Goal: Task Accomplishment & Management: Complete application form

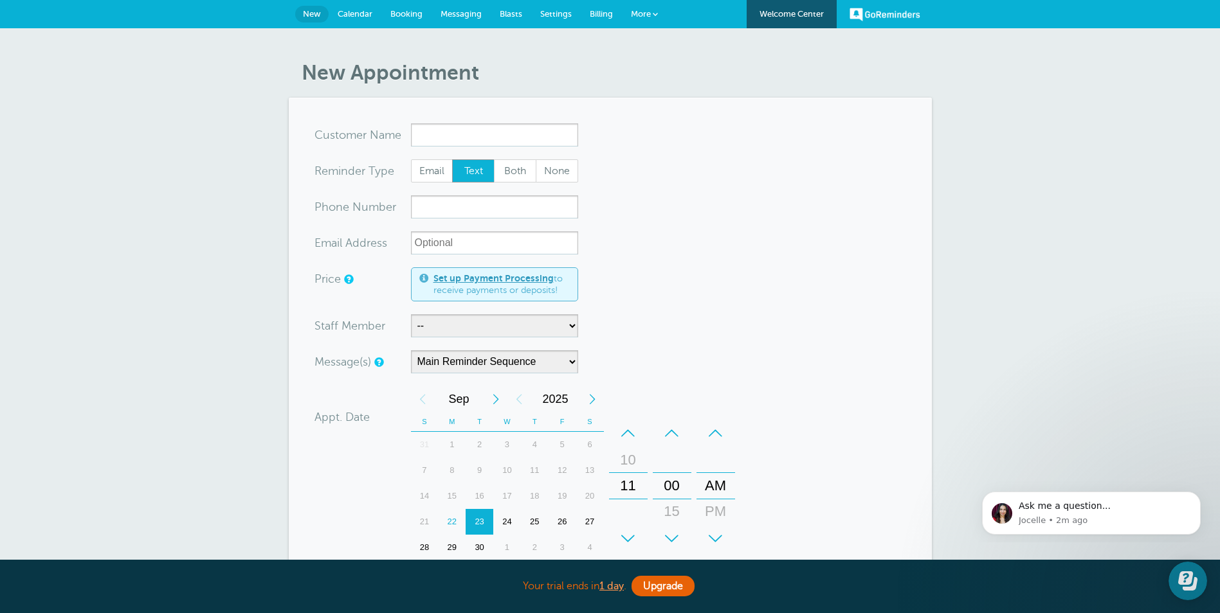
click at [402, 12] on span "Booking" at bounding box center [406, 14] width 32 height 10
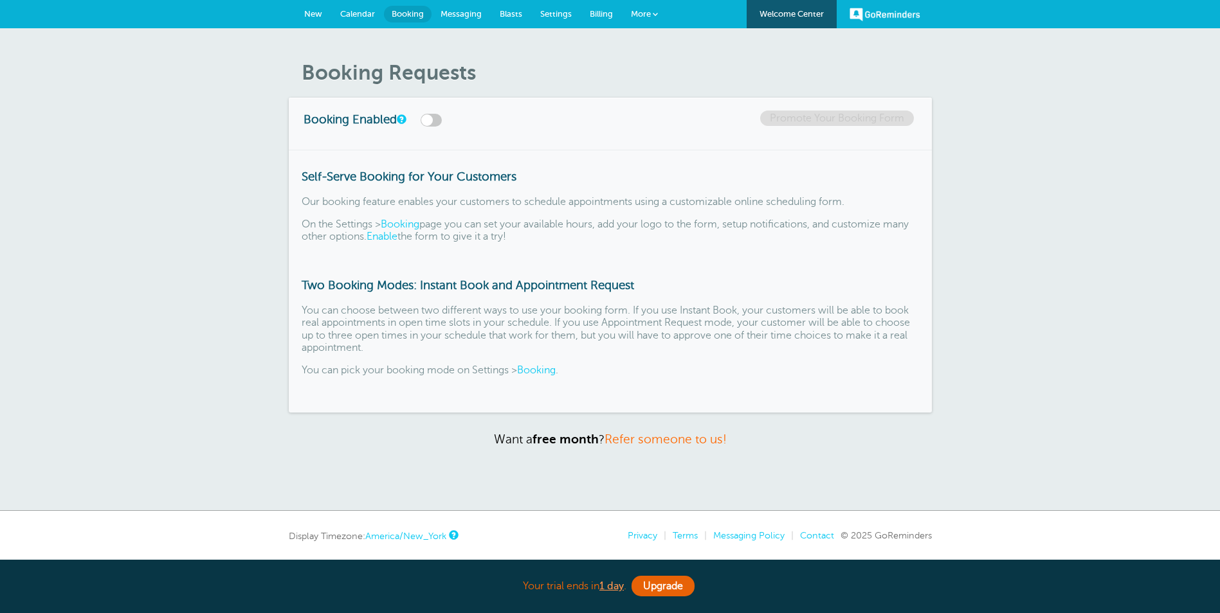
click at [305, 11] on span "New" at bounding box center [313, 14] width 18 height 10
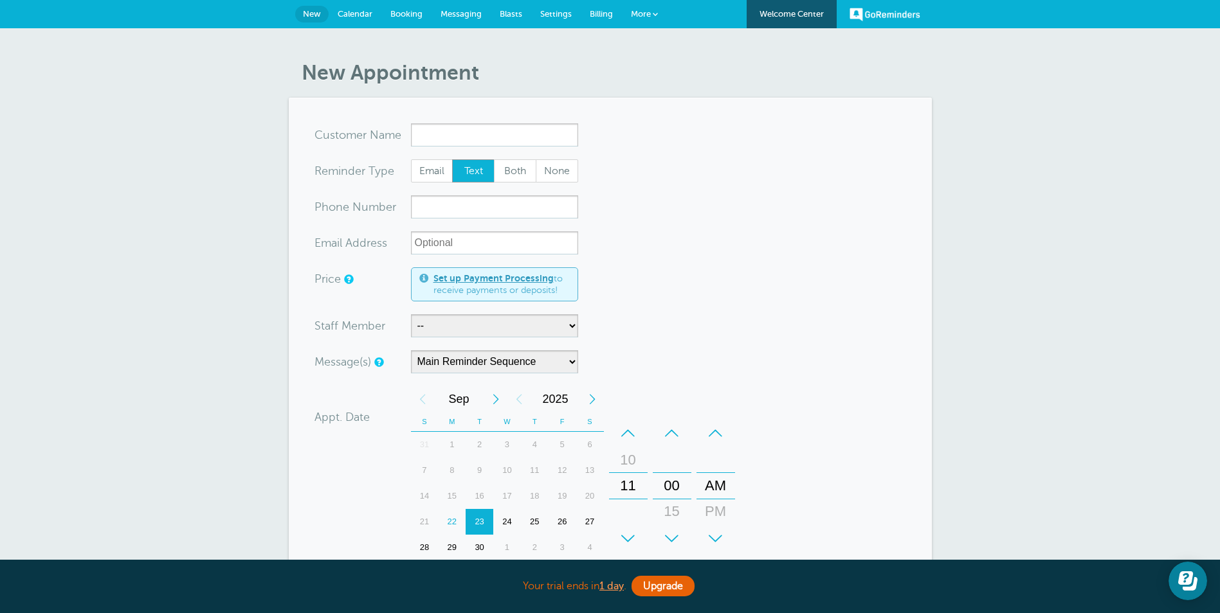
click at [141, 417] on div "New Appointment You are creating a new customer. To use an existing customer se…" at bounding box center [610, 473] width 1220 height 891
click at [484, 230] on form "You are creating a new customer. To use an existing customer select one from th…" at bounding box center [610, 458] width 592 height 671
click at [478, 242] on input "xx-no-autofill" at bounding box center [494, 242] width 167 height 23
click at [710, 257] on form "You are creating a new customer. To use an existing customer select one from th…" at bounding box center [610, 458] width 592 height 671
